Goal: Transaction & Acquisition: Subscribe to service/newsletter

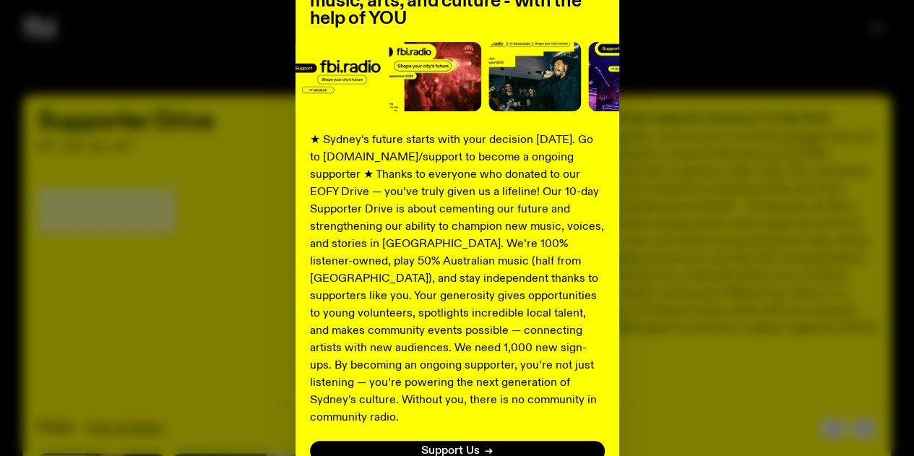
scroll to position [259, 0]
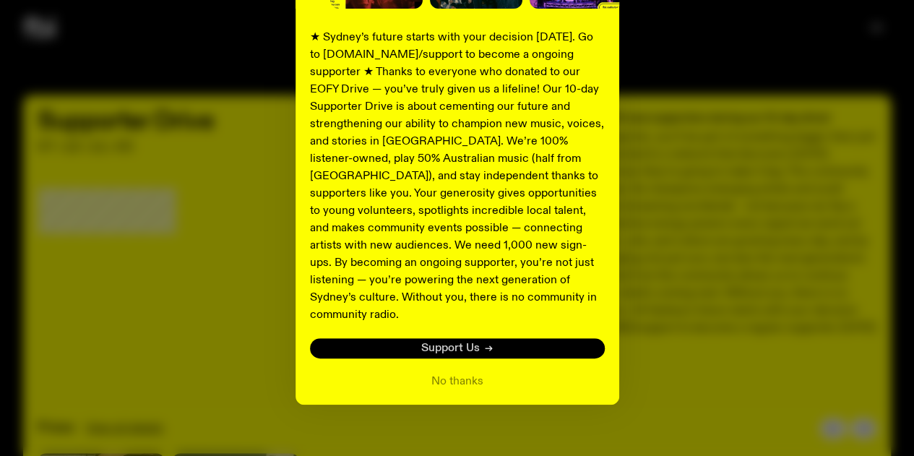
click at [477, 338] on link "Support Us" at bounding box center [457, 348] width 295 height 20
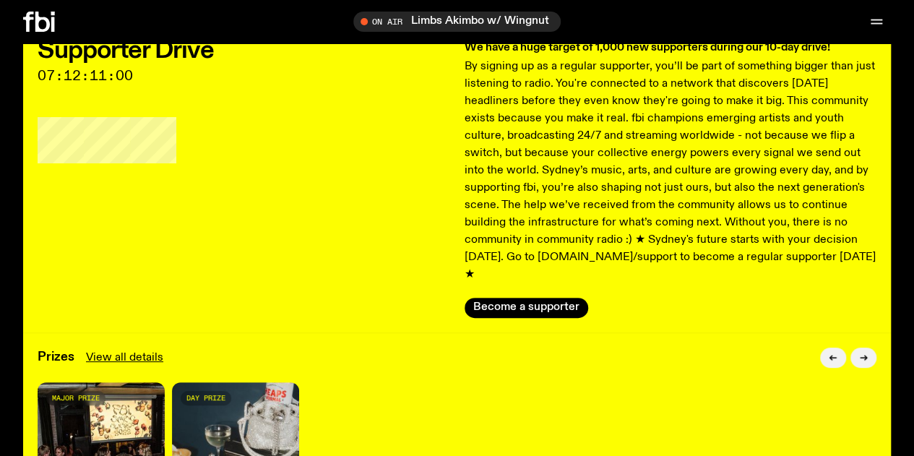
scroll to position [64, 0]
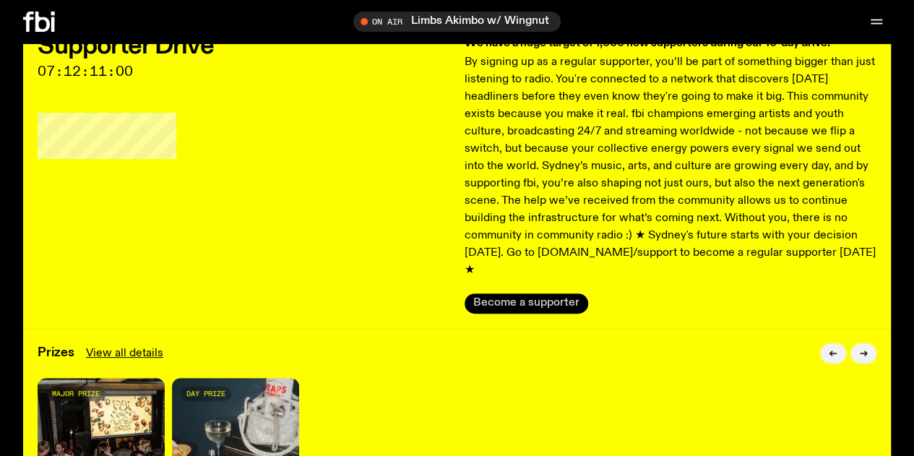
click at [501, 293] on button "Become a supporter" at bounding box center [525, 303] width 123 height 20
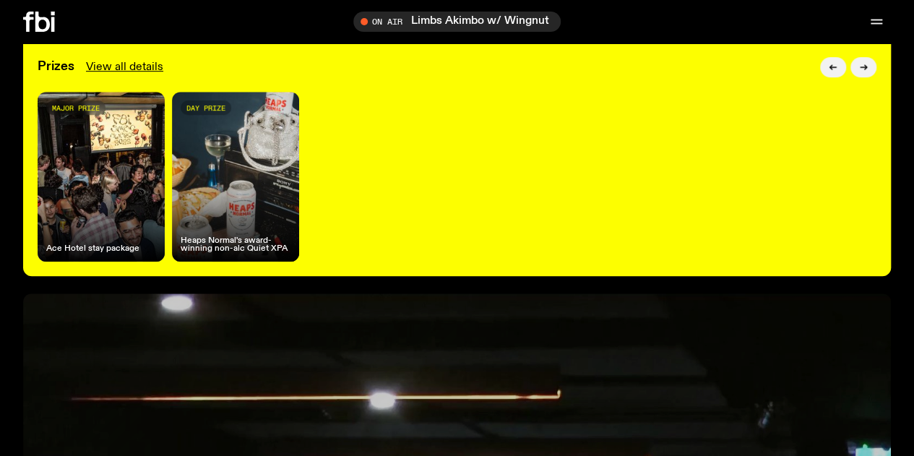
scroll to position [277, 0]
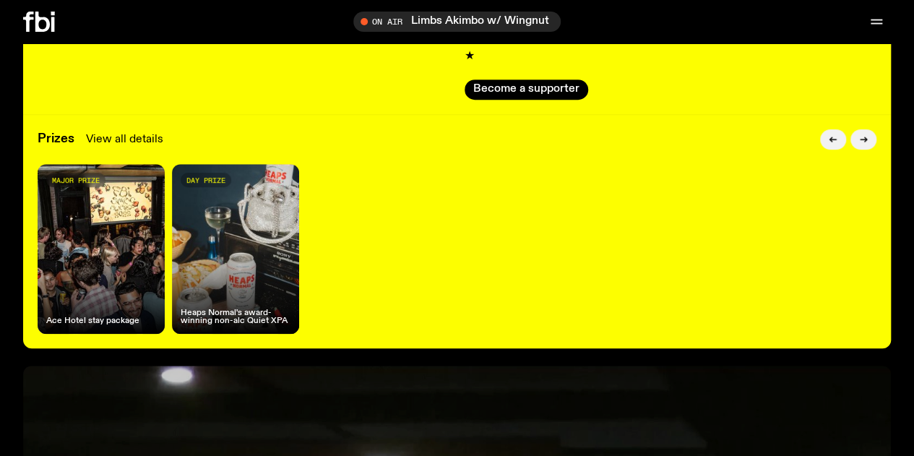
click at [147, 131] on link "View all details" at bounding box center [124, 139] width 77 height 17
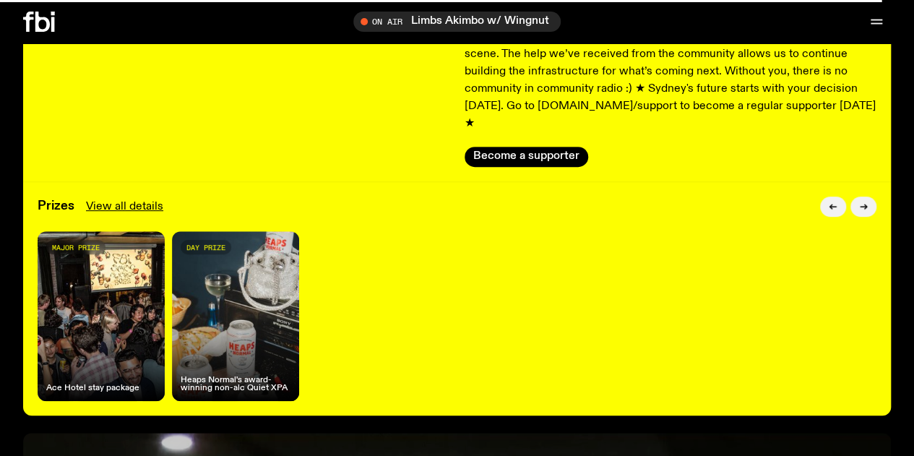
scroll to position [133, 0]
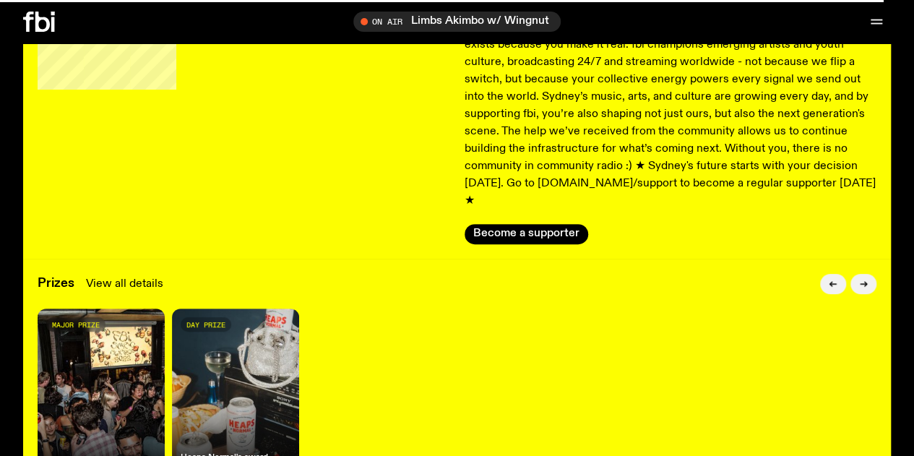
click at [142, 275] on link "View all details" at bounding box center [124, 283] width 77 height 17
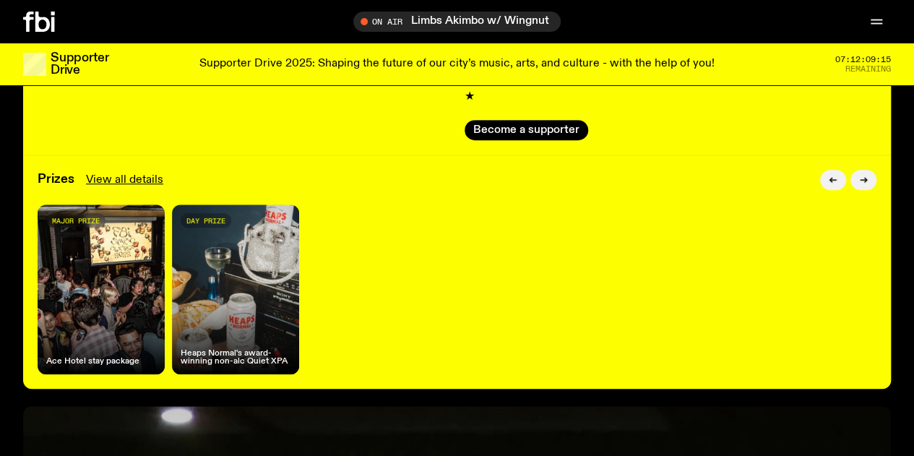
scroll to position [207, 0]
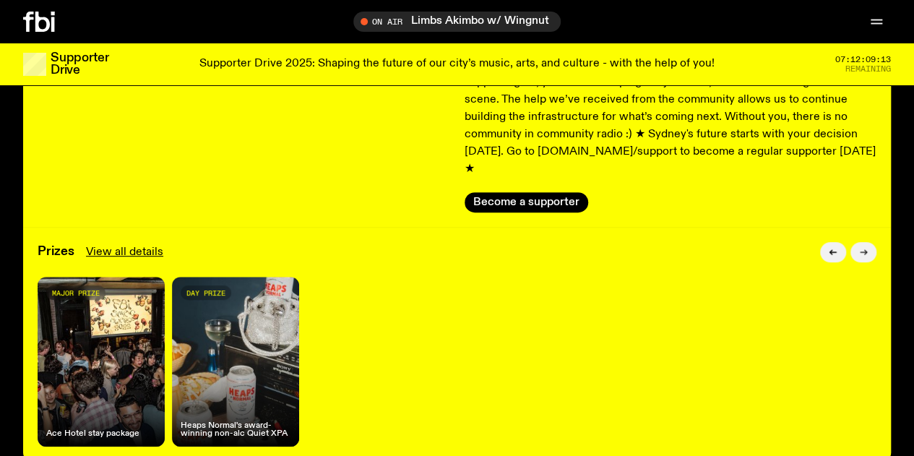
click at [860, 248] on icon "button" at bounding box center [863, 252] width 9 height 9
click at [842, 242] on button "button" at bounding box center [833, 252] width 26 height 20
click at [107, 324] on div "major prize Ace Hotel stay package" at bounding box center [101, 362] width 127 height 170
click at [184, 345] on div "day prize Heaps Normal's award-winning non-alc Quiet XPA" at bounding box center [235, 362] width 127 height 170
click at [113, 247] on div "Prizes View all details major prize Ace Hotel stay package day prize Heaps Norm…" at bounding box center [456, 344] width 867 height 234
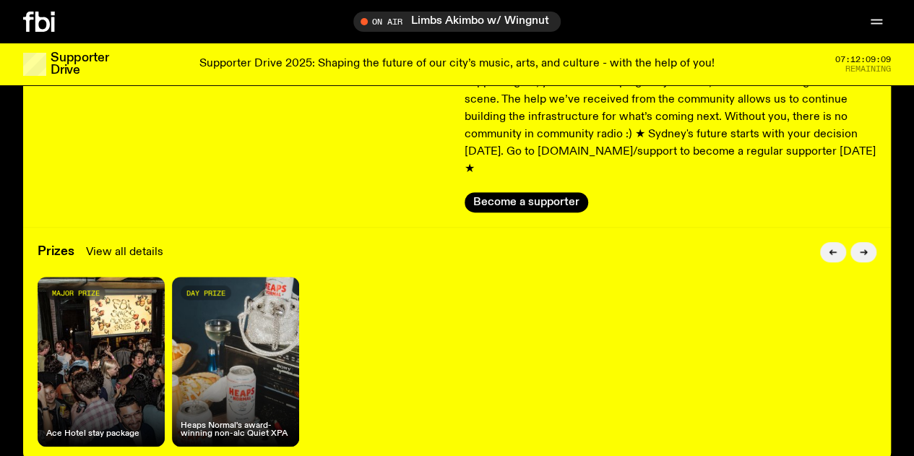
click at [110, 243] on link "View all details" at bounding box center [124, 251] width 77 height 17
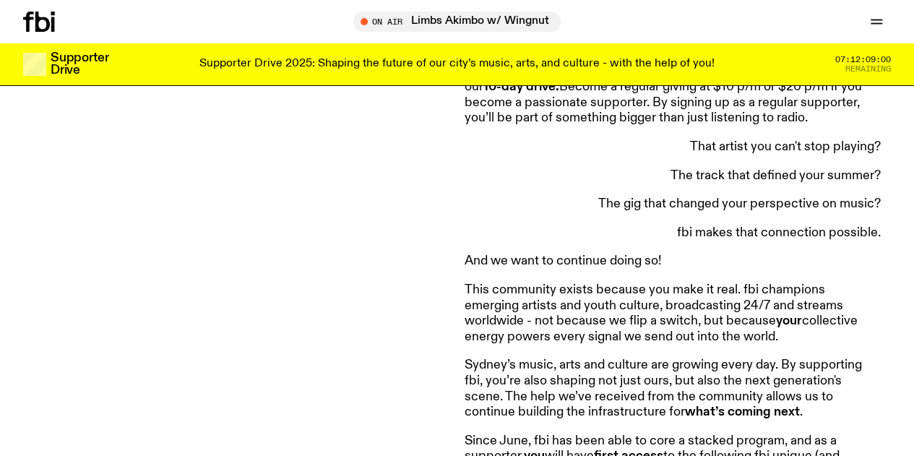
scroll to position [786, 0]
